Goal: Find specific page/section: Find specific page/section

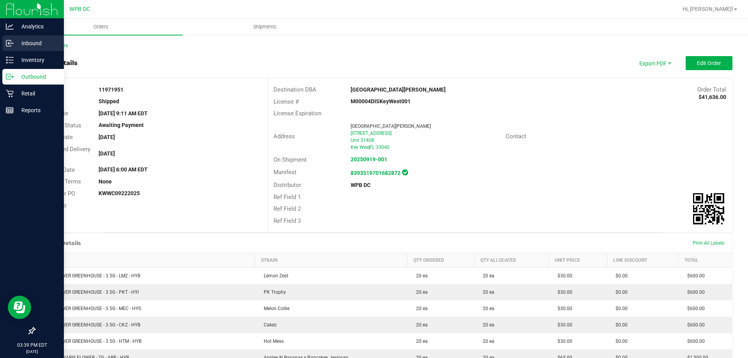
scroll to position [351, 0]
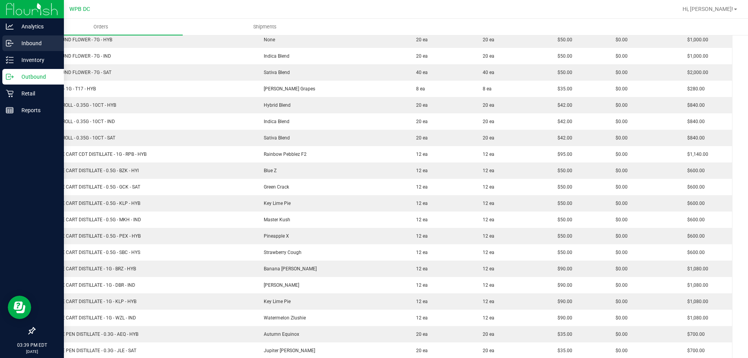
click at [29, 45] on p "Inbound" at bounding box center [37, 43] width 47 height 9
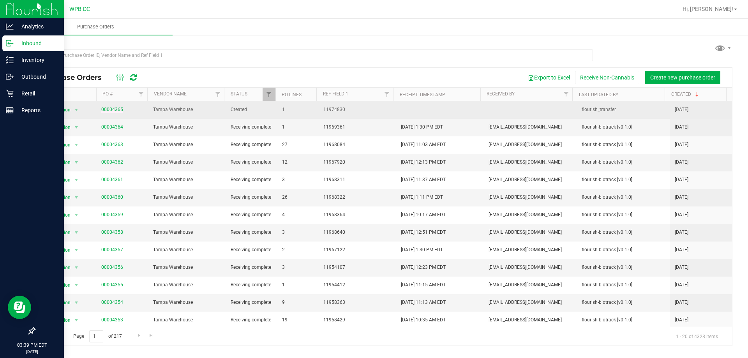
click at [105, 110] on link "00004365" at bounding box center [112, 109] width 22 height 5
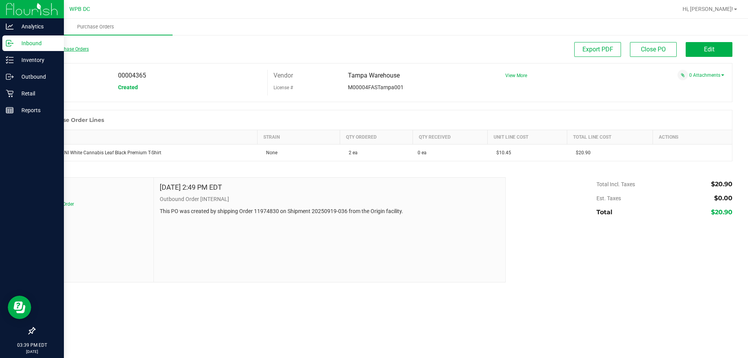
click at [40, 48] on link "Back to Purchase Orders" at bounding box center [61, 48] width 55 height 5
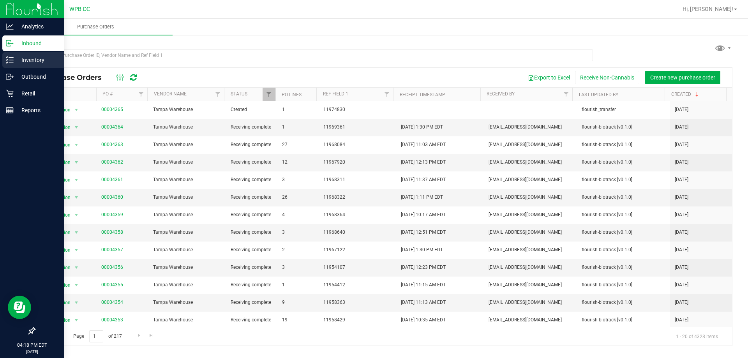
click at [23, 64] on p "Inventory" at bounding box center [37, 59] width 47 height 9
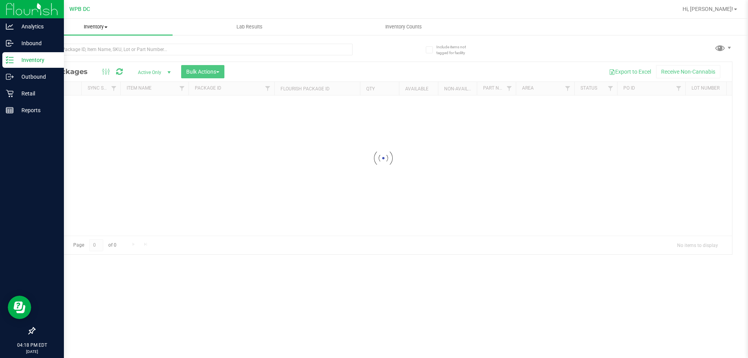
click at [106, 27] on span at bounding box center [105, 28] width 3 height 2
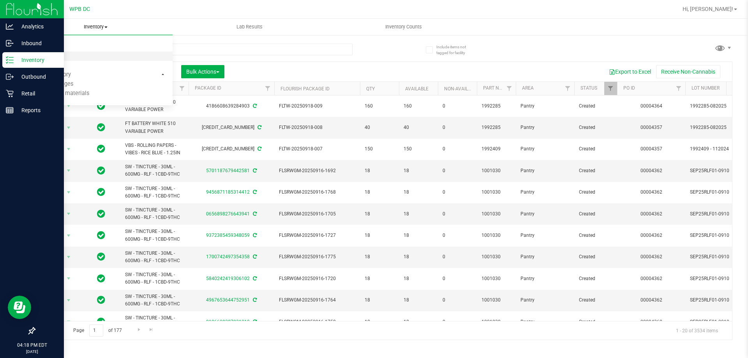
click at [78, 59] on li "All inventory" at bounding box center [96, 56] width 154 height 9
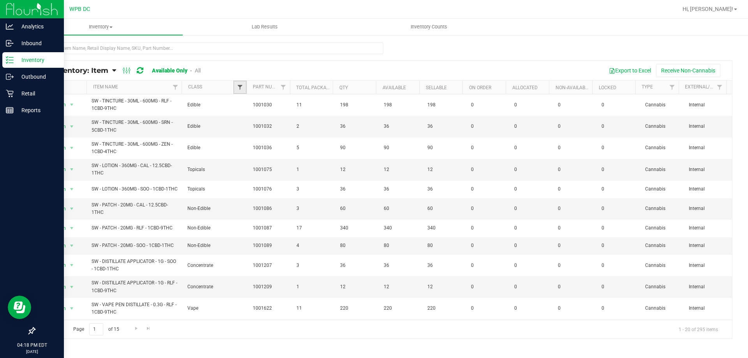
click at [241, 86] on span "Filter" at bounding box center [240, 87] width 6 height 6
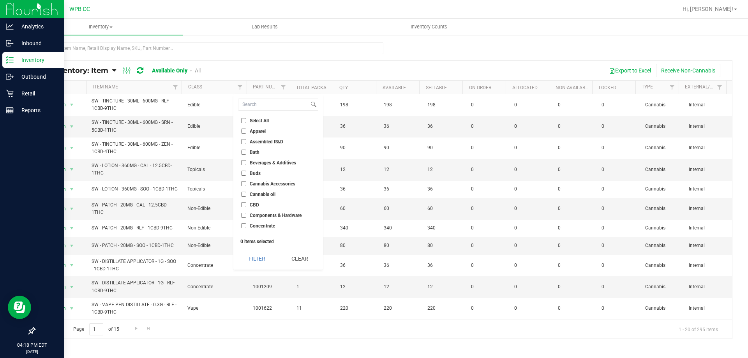
click at [263, 184] on span "Cannabis Accessories" at bounding box center [273, 184] width 46 height 5
click at [246, 184] on input "Cannabis Accessories" at bounding box center [243, 183] width 5 height 5
checkbox input "true"
click at [258, 256] on button "Filter" at bounding box center [256, 258] width 37 height 17
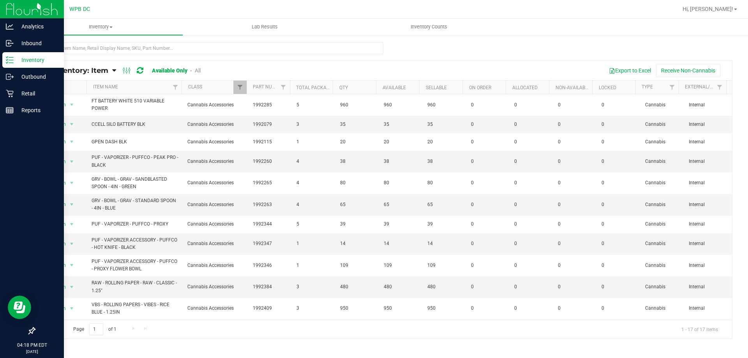
click at [140, 87] on th "Item Name" at bounding box center [134, 88] width 95 height 14
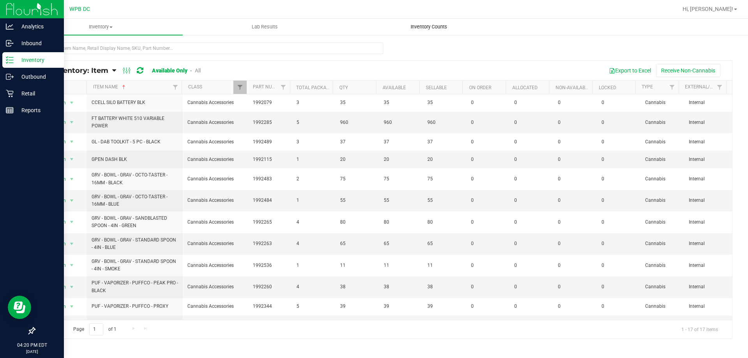
click at [409, 26] on span "Inventory Counts" at bounding box center [429, 26] width 58 height 7
